Goal: Information Seeking & Learning: Learn about a topic

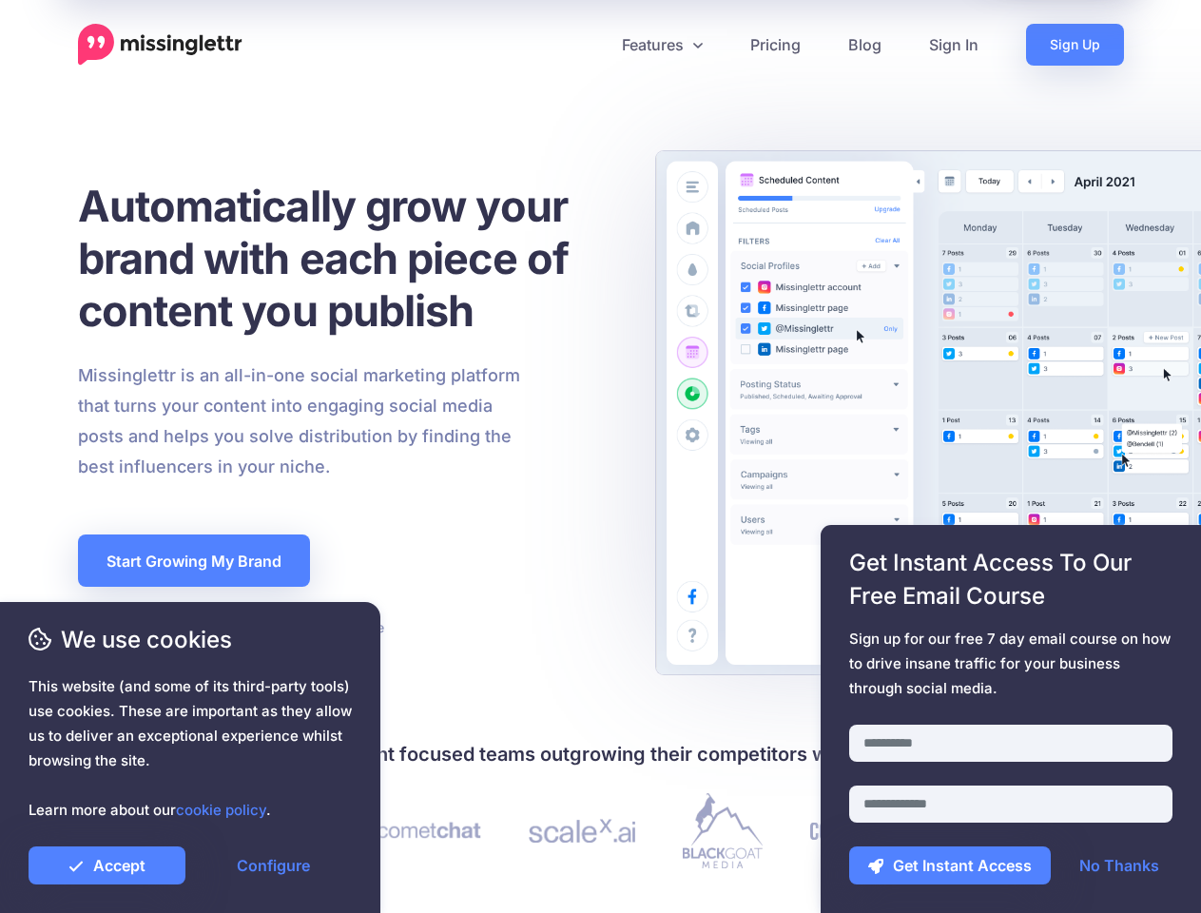
click at [600, 456] on div "Missinglettr is an all-in-one social marketing platform that turns your content…" at bounding box center [347, 421] width 566 height 122
click at [592, 45] on icon at bounding box center [593, 45] width 10 height 10
click at [661, 45] on link "Features" at bounding box center [662, 45] width 128 height 42
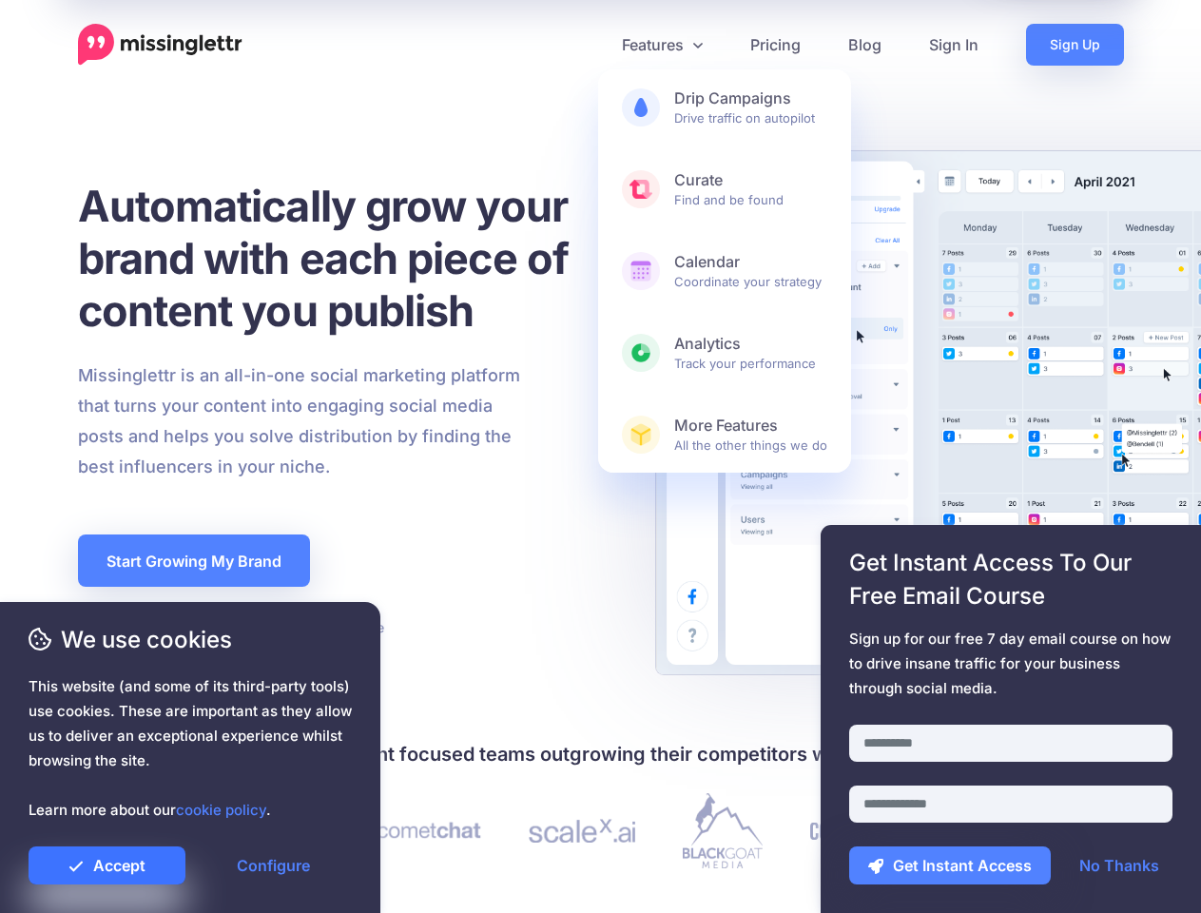
click at [106, 865] on link "Accept" at bounding box center [107, 865] width 157 height 38
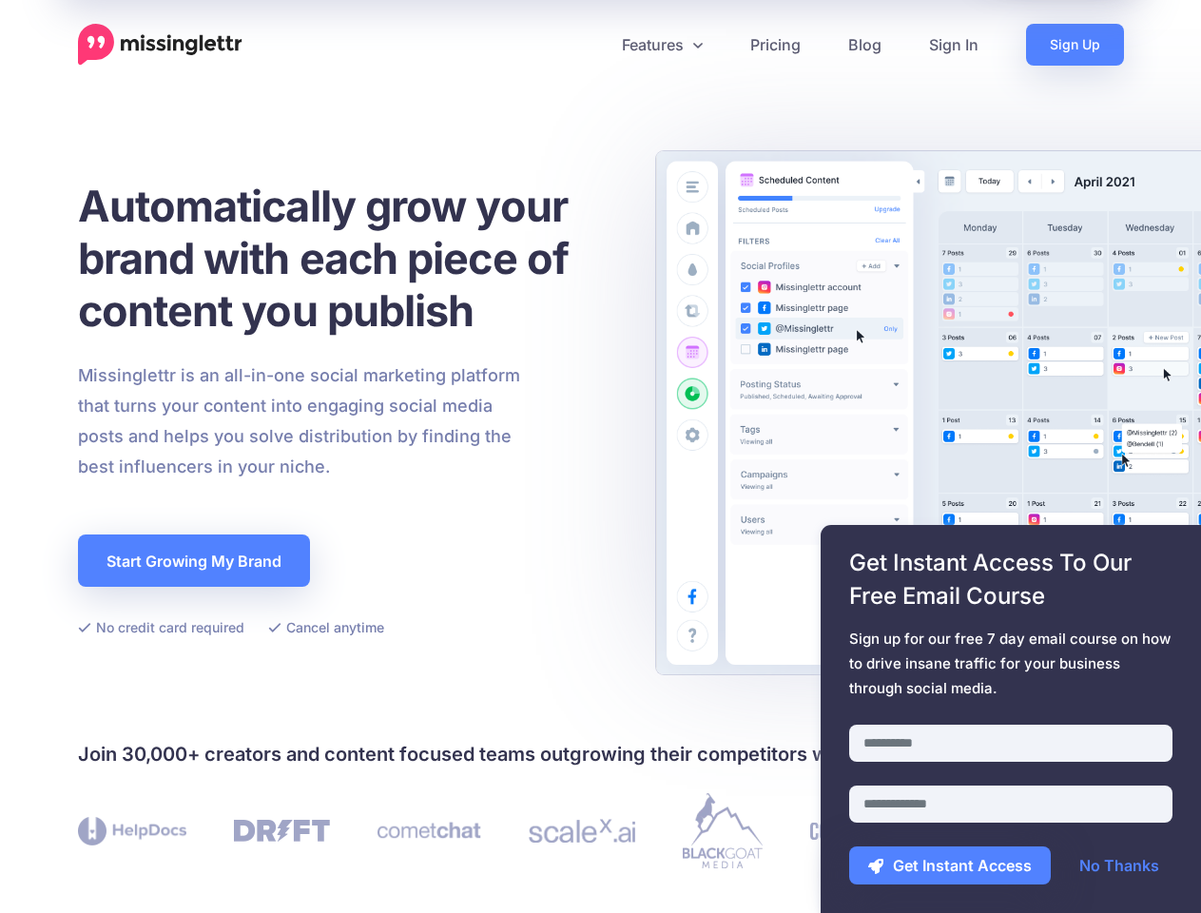
click at [273, 865] on link "Configure" at bounding box center [273, 865] width 157 height 38
click at [1011, 719] on div at bounding box center [1010, 713] width 323 height 24
click at [950, 865] on button "Get Instant Access" at bounding box center [950, 865] width 202 height 38
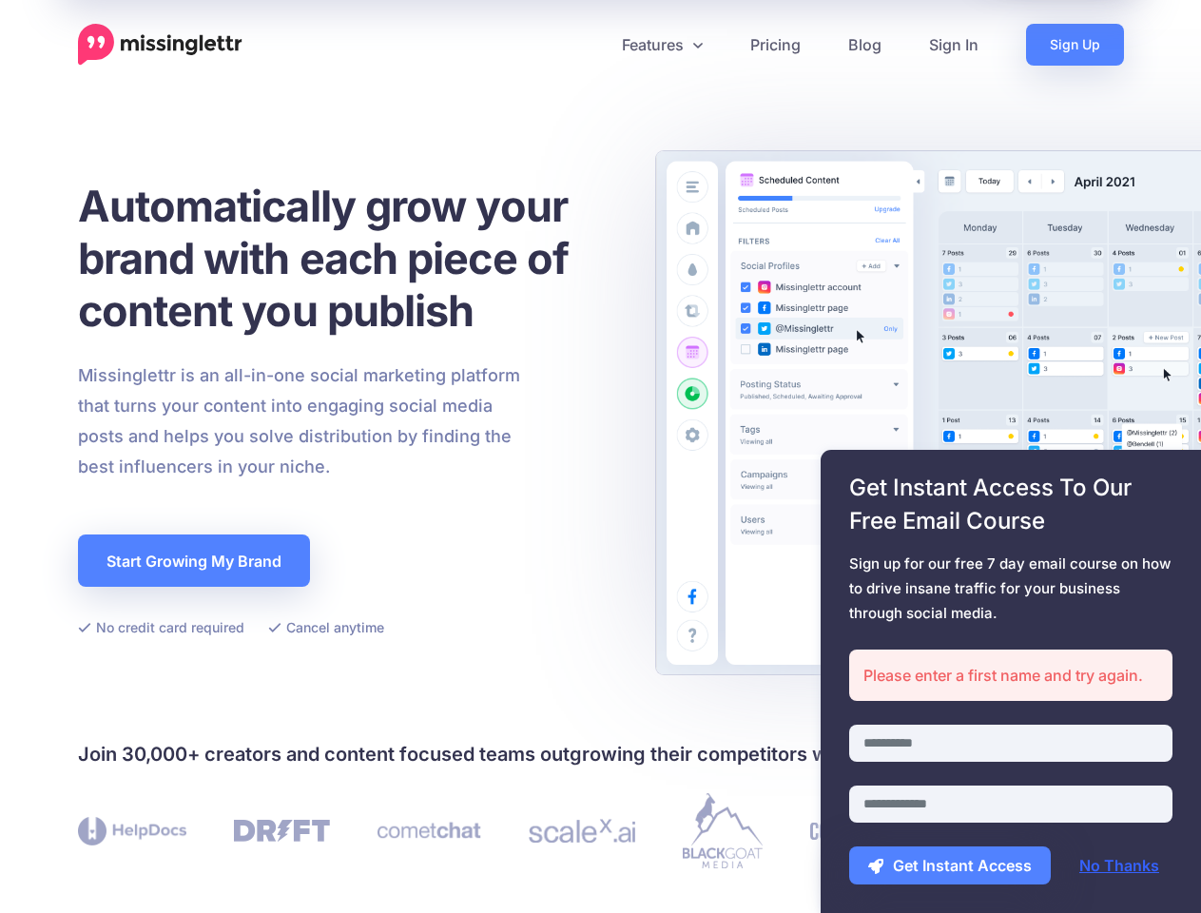
click at [1119, 865] on link "No Thanks" at bounding box center [1119, 865] width 118 height 38
